Goal: Navigation & Orientation: Go to known website

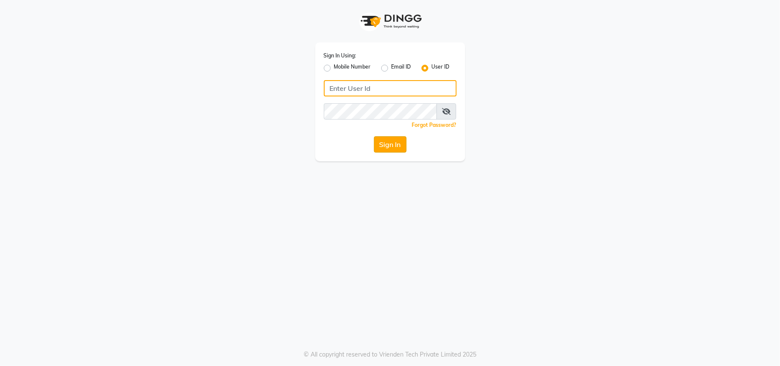
type input "[PERSON_NAME]"
click at [400, 146] on button "Sign In" at bounding box center [390, 144] width 33 height 16
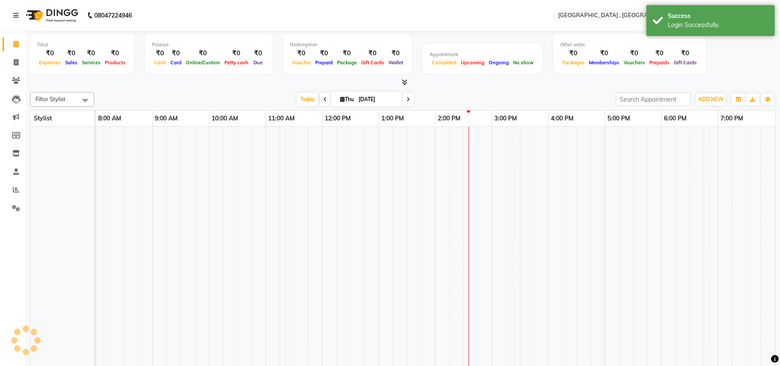
select select "en"
